Goal: Information Seeking & Learning: Check status

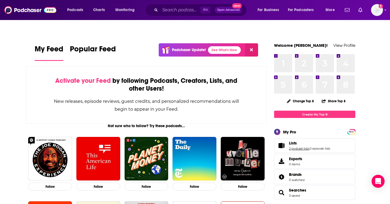
click at [298, 147] on link "2 podcast lists" at bounding box center [299, 149] width 20 height 4
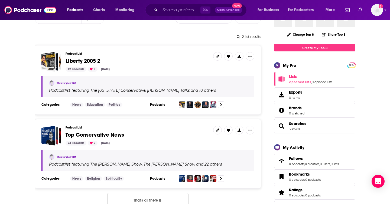
scroll to position [68, 0]
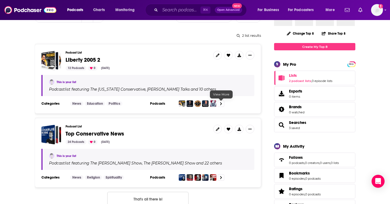
click at [222, 102] on icon at bounding box center [221, 104] width 2 height 4
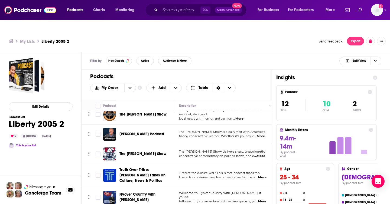
scroll to position [50, 0]
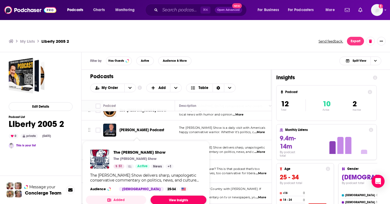
click at [171, 196] on link "View Insights" at bounding box center [179, 200] width 56 height 9
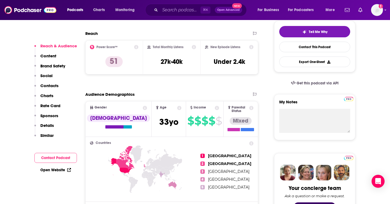
scroll to position [137, 0]
